Goal: Navigation & Orientation: Find specific page/section

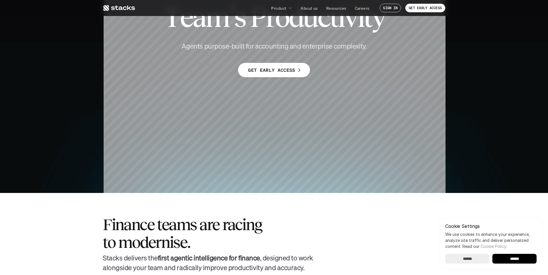
scroll to position [88, 0]
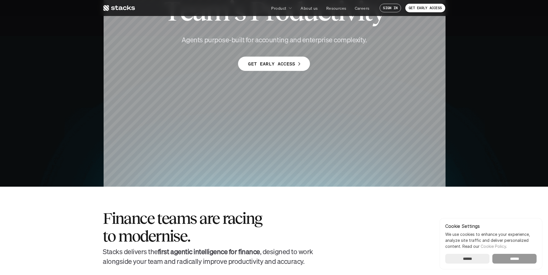
click at [513, 258] on input "******" at bounding box center [515, 259] width 44 height 10
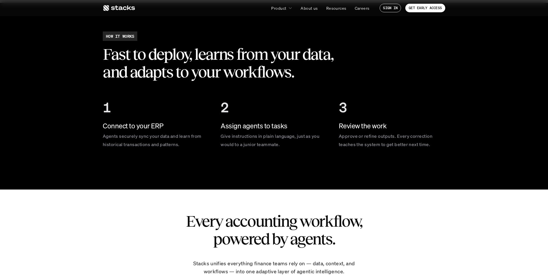
scroll to position [872, 0]
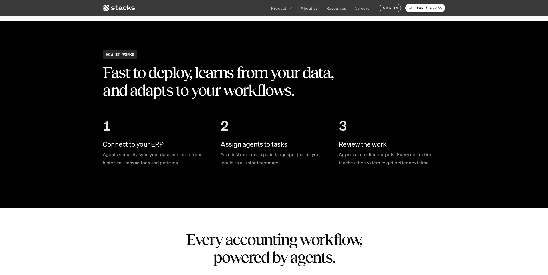
click at [305, 10] on p "About us" at bounding box center [309, 8] width 17 height 6
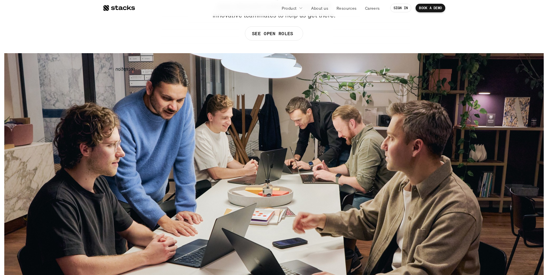
scroll to position [70, 0]
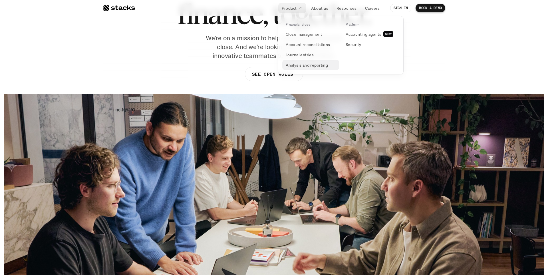
click at [307, 65] on p "Analysis and reporting" at bounding box center [307, 65] width 42 height 6
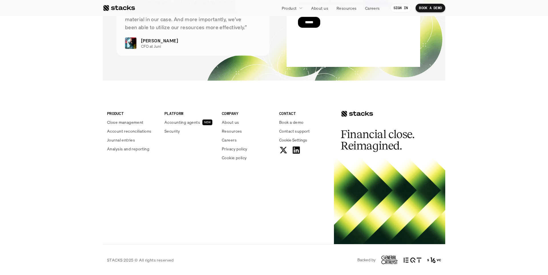
scroll to position [1460, 0]
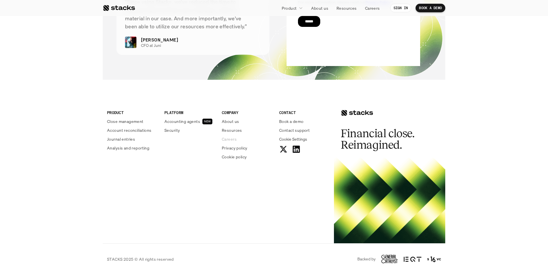
click at [230, 137] on p "Careers" at bounding box center [229, 139] width 15 height 6
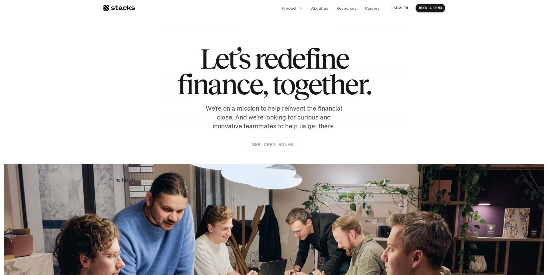
click at [269, 145] on p "SEE OPEN ROLES" at bounding box center [272, 144] width 41 height 8
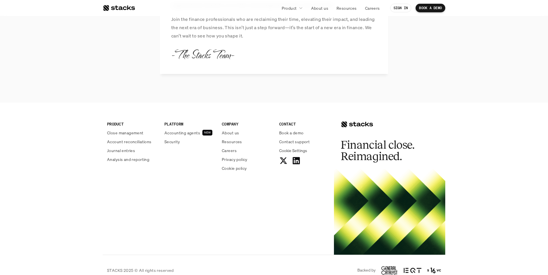
scroll to position [666, 0]
